Goal: Information Seeking & Learning: Find specific fact

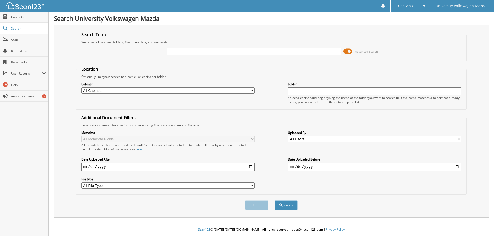
click at [212, 51] on input "text" at bounding box center [253, 52] width 173 height 8
paste input "[PERSON_NAME][GEOGRAPHIC_DATA]"
type input "[PERSON_NAME][GEOGRAPHIC_DATA]"
click at [296, 206] on button "Search" at bounding box center [285, 206] width 23 height 10
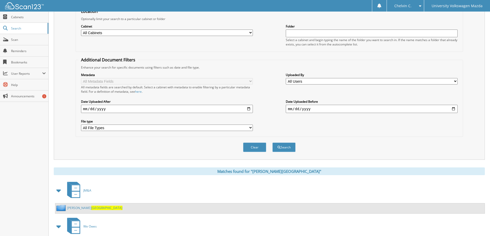
scroll to position [87, 0]
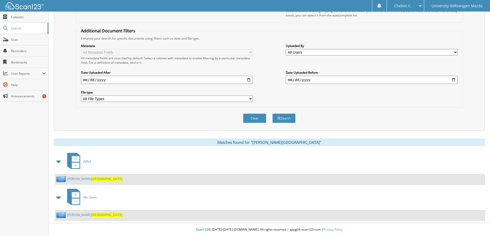
click at [91, 178] on span "SYDNEY" at bounding box center [106, 179] width 31 height 4
